Goal: Check status: Check status

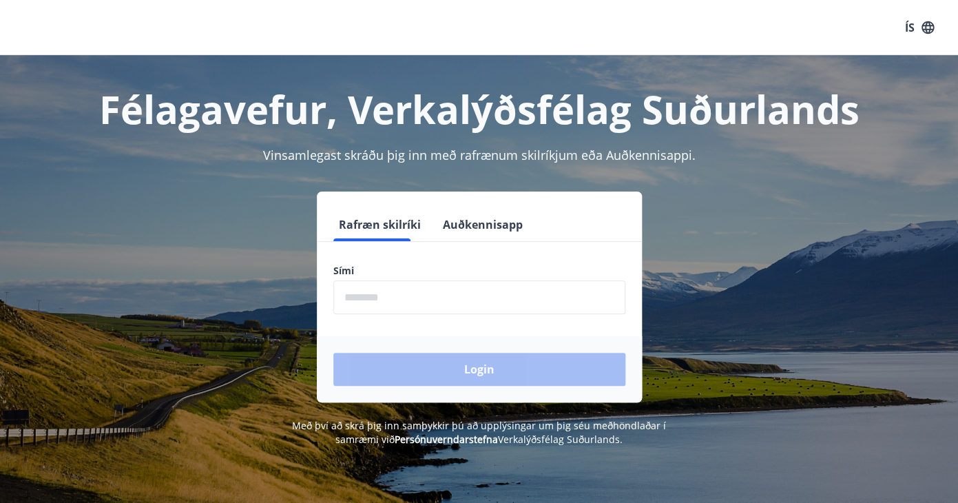
click at [907, 28] on button "ÍS" at bounding box center [920, 27] width 44 height 25
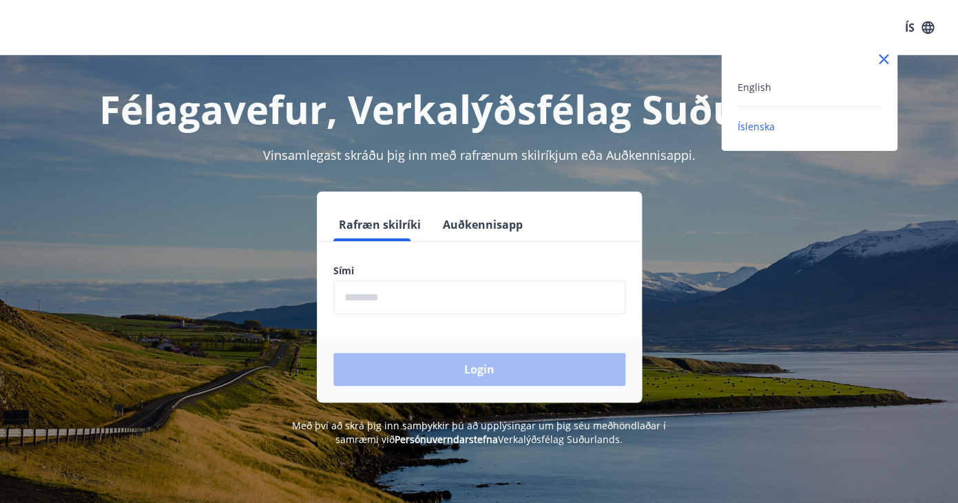
click at [769, 87] on div "English" at bounding box center [809, 87] width 143 height 17
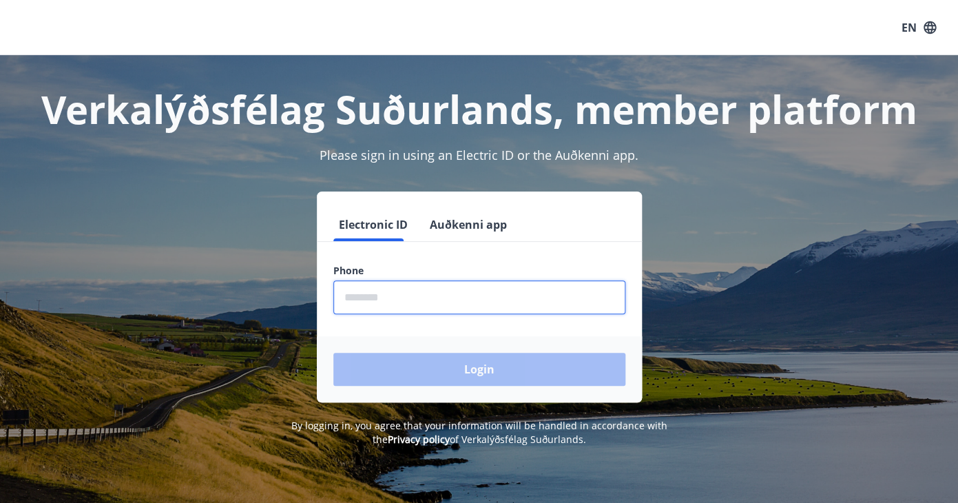
click at [345, 296] on input "phone" at bounding box center [480, 297] width 292 height 34
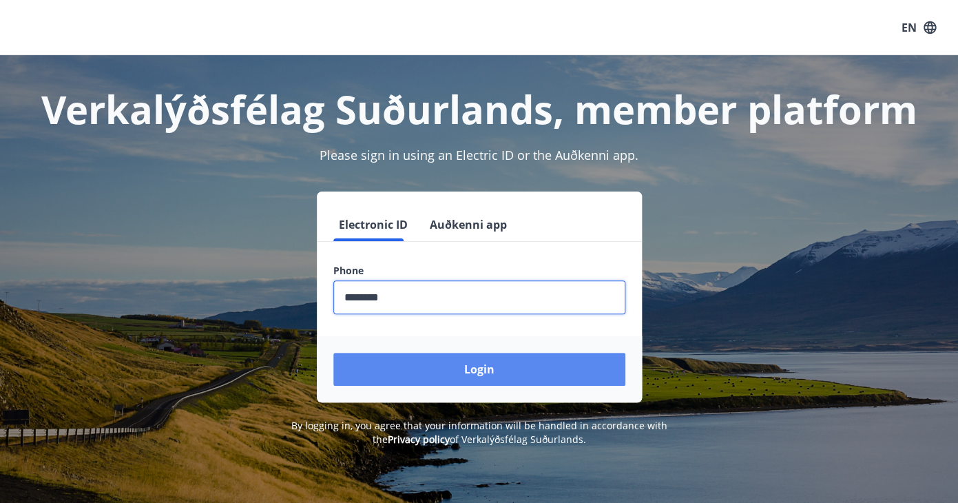
type input "********"
click at [457, 365] on button "Login" at bounding box center [480, 369] width 292 height 33
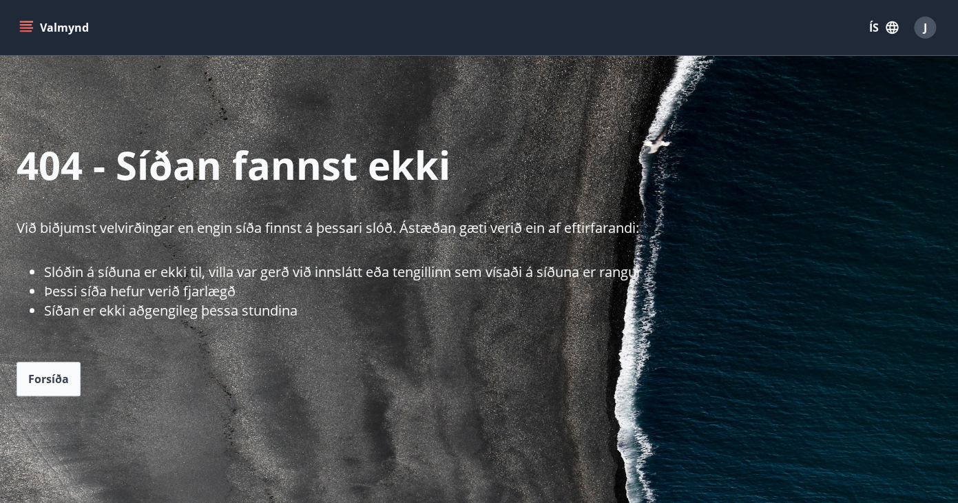
click at [896, 30] on icon "button" at bounding box center [892, 27] width 12 height 12
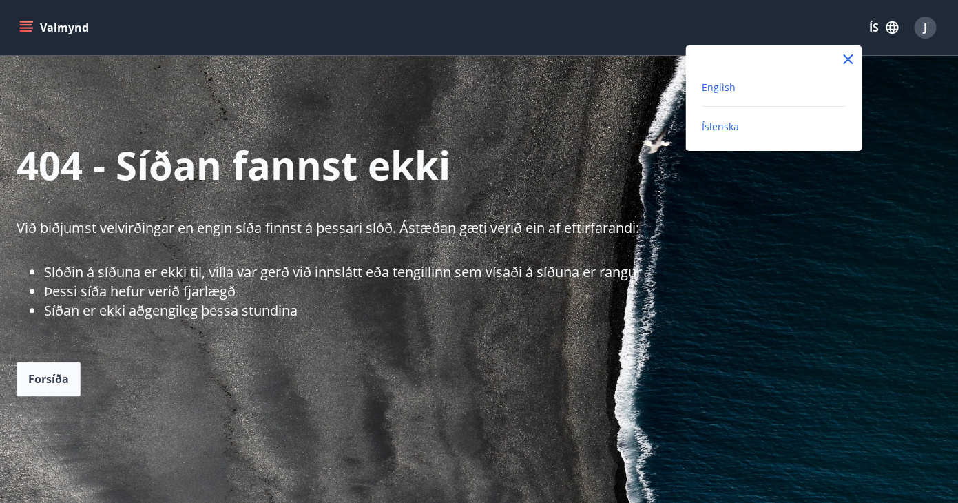
click at [732, 86] on span "English" at bounding box center [719, 87] width 34 height 13
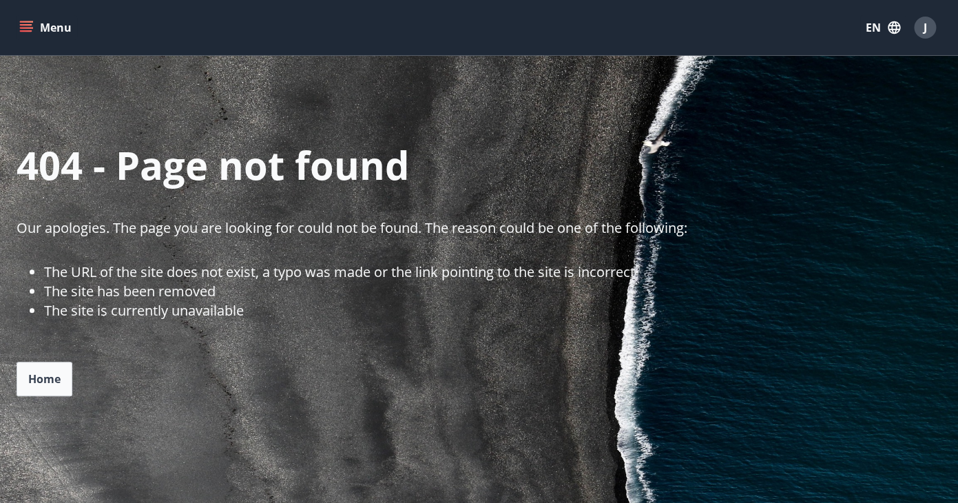
click at [927, 30] on div "J" at bounding box center [925, 28] width 22 height 22
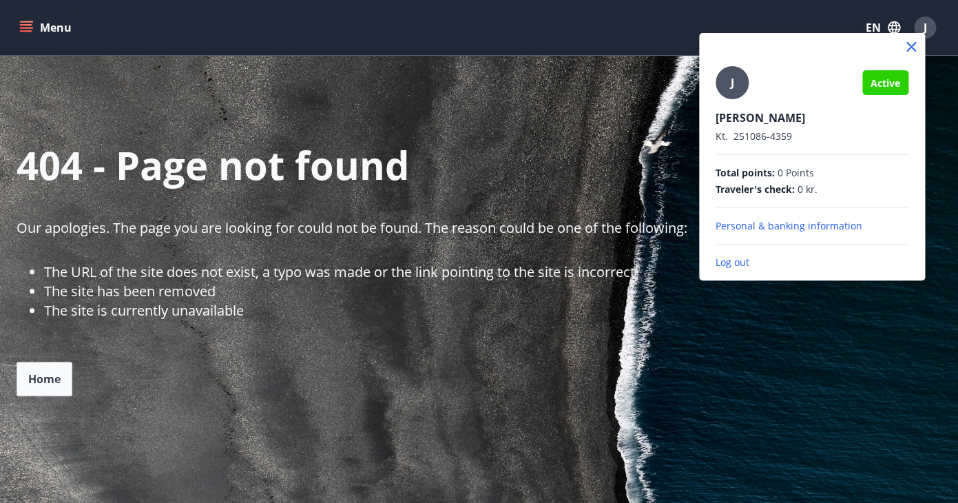
click at [34, 32] on div at bounding box center [479, 251] width 958 height 503
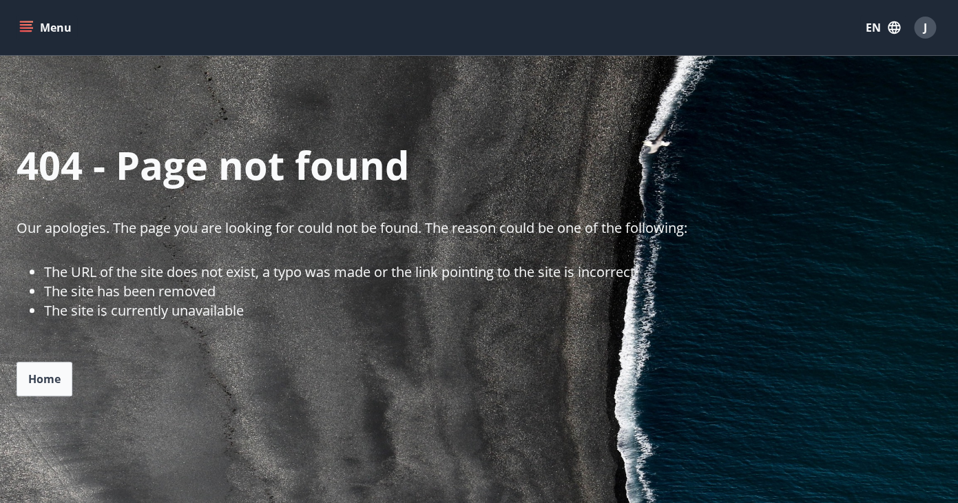
click at [30, 25] on icon "menu" at bounding box center [26, 24] width 12 height 1
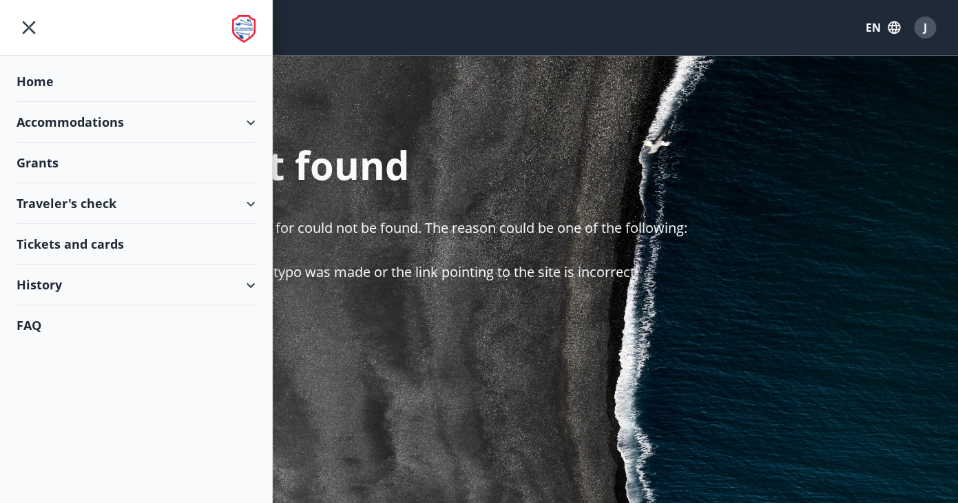
click at [238, 205] on div "Traveler's check" at bounding box center [136, 203] width 239 height 41
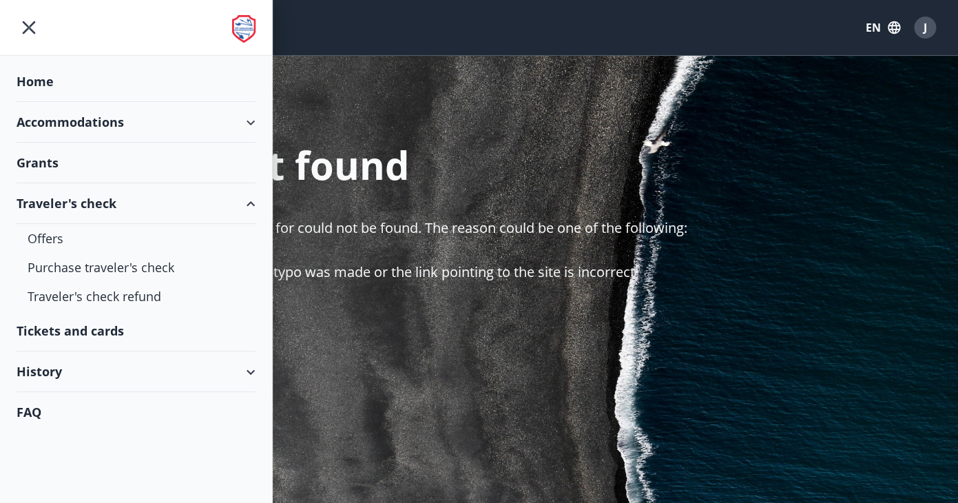
click at [234, 369] on div "History" at bounding box center [136, 371] width 239 height 41
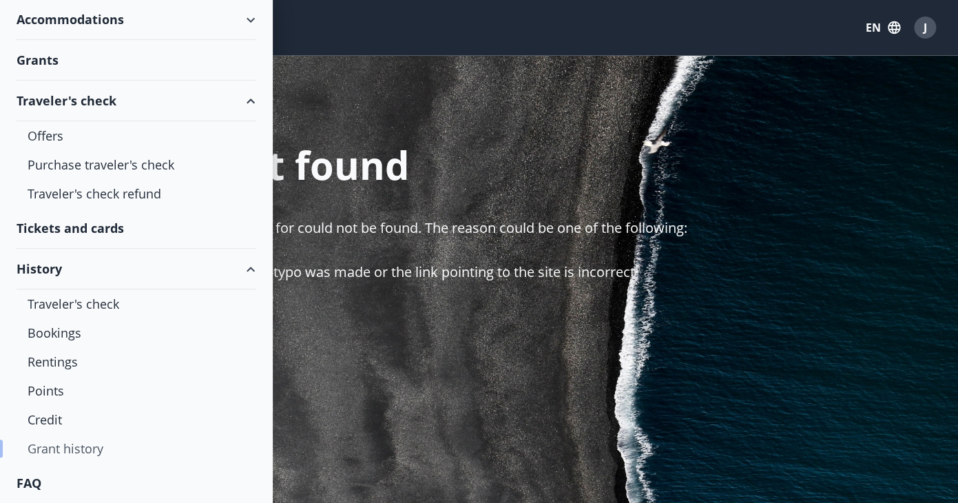
click at [80, 449] on div "Grant history" at bounding box center [136, 448] width 217 height 29
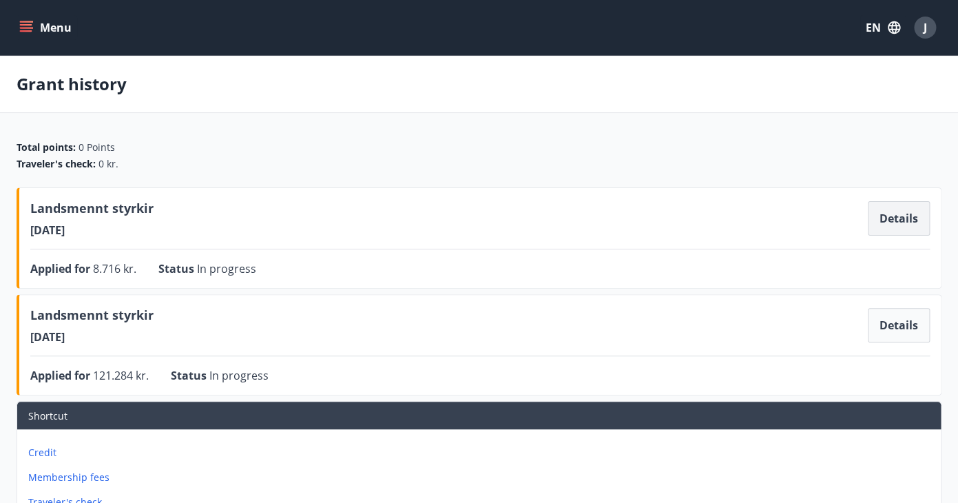
click at [894, 222] on button "Details" at bounding box center [899, 218] width 62 height 34
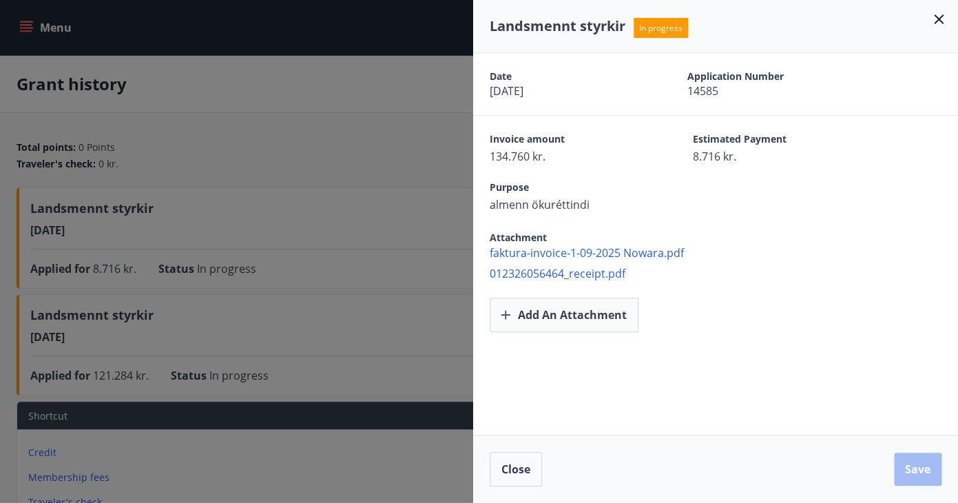
click at [941, 20] on icon at bounding box center [939, 19] width 17 height 17
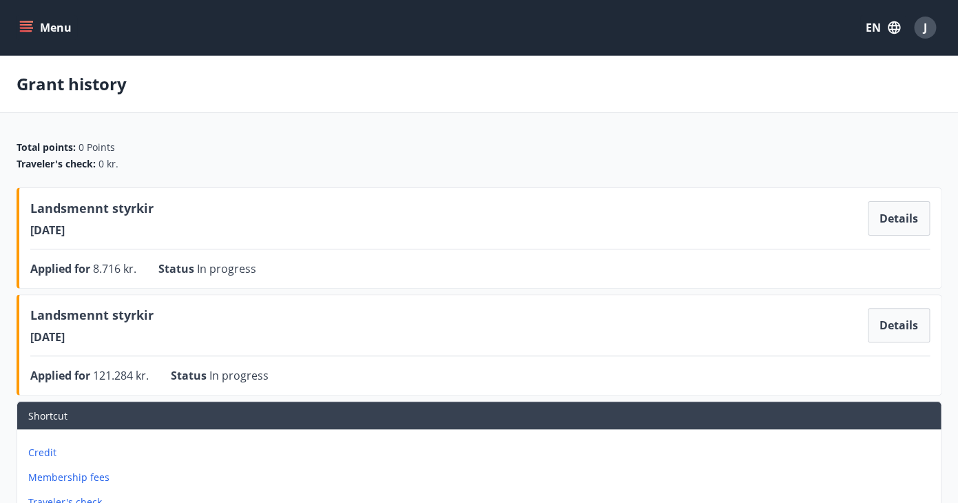
click at [934, 30] on div "J" at bounding box center [925, 28] width 22 height 22
